Goal: Check status: Check status

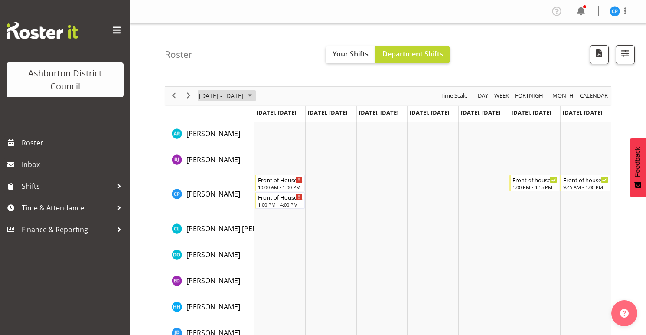
click at [251, 98] on span "July 2025" at bounding box center [250, 95] width 10 height 11
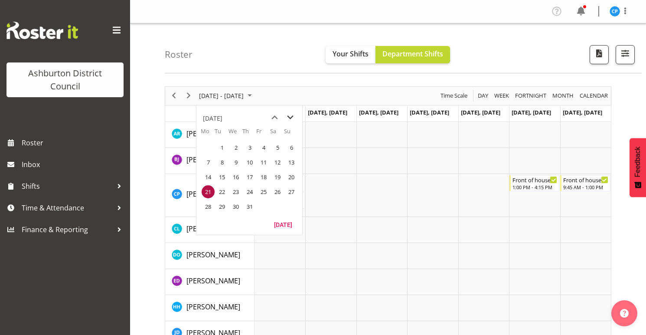
click at [289, 118] on span "next month" at bounding box center [290, 118] width 15 height 16
click at [208, 193] on span "20" at bounding box center [208, 191] width 13 height 13
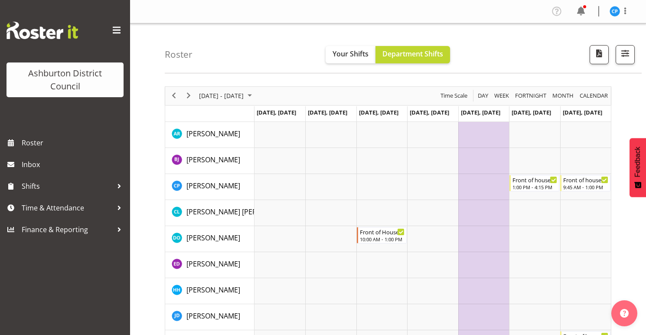
scroll to position [2, 0]
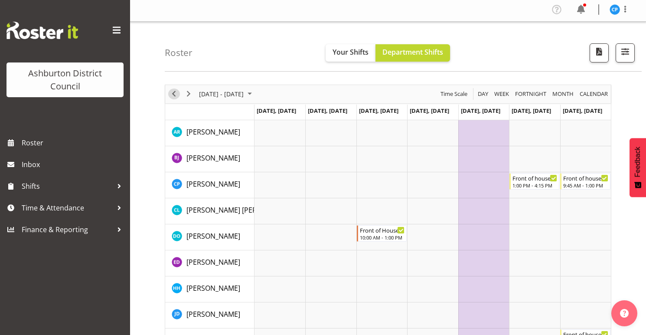
click at [170, 93] on span "Previous" at bounding box center [174, 93] width 10 height 11
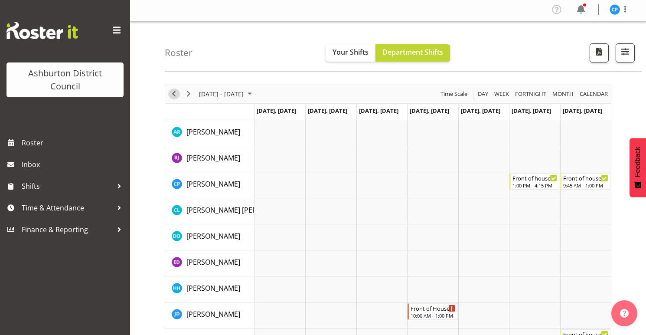
click at [175, 98] on span "Previous" at bounding box center [174, 93] width 10 height 11
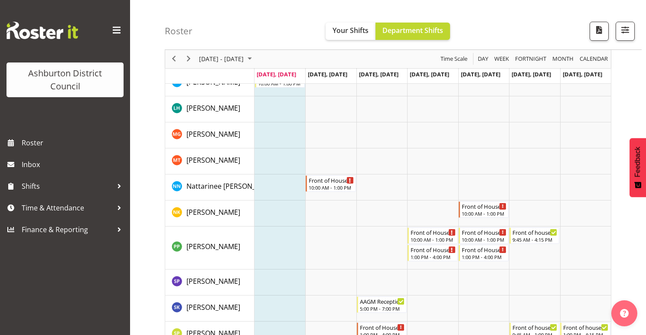
scroll to position [557, 0]
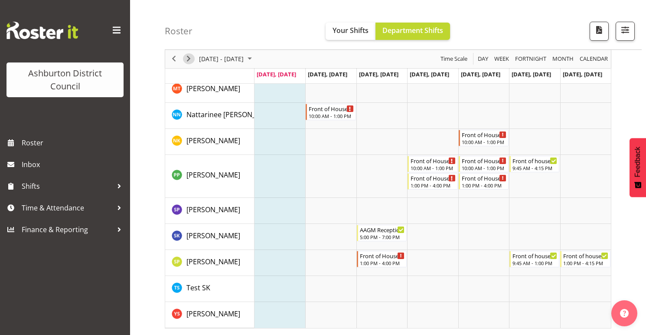
click at [190, 59] on span "Next" at bounding box center [188, 59] width 10 height 11
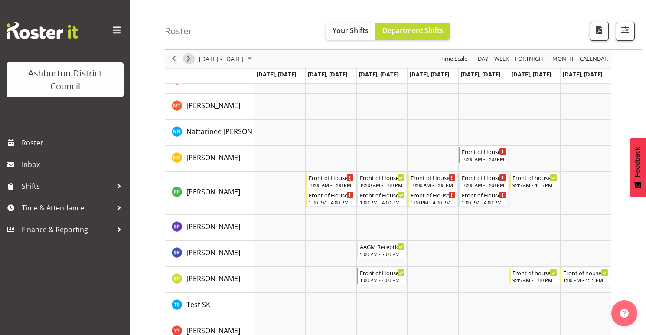
click at [187, 59] on span "Next" at bounding box center [188, 59] width 10 height 11
